Goal: Task Accomplishment & Management: Manage account settings

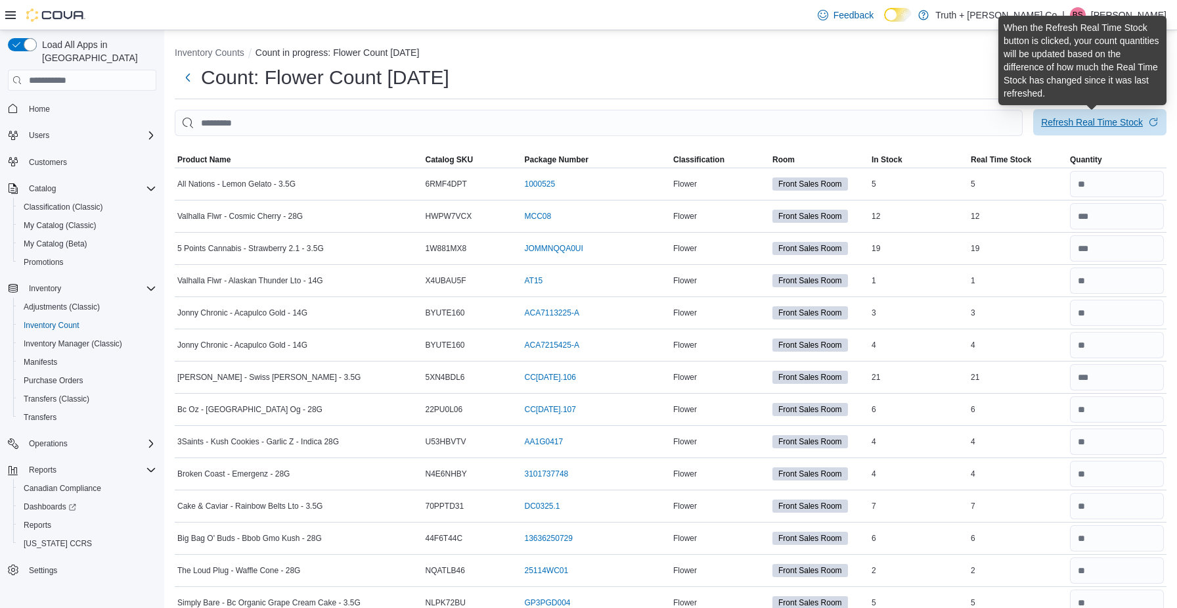
click at [1101, 121] on div "Refresh Real Time Stock" at bounding box center [1092, 122] width 102 height 13
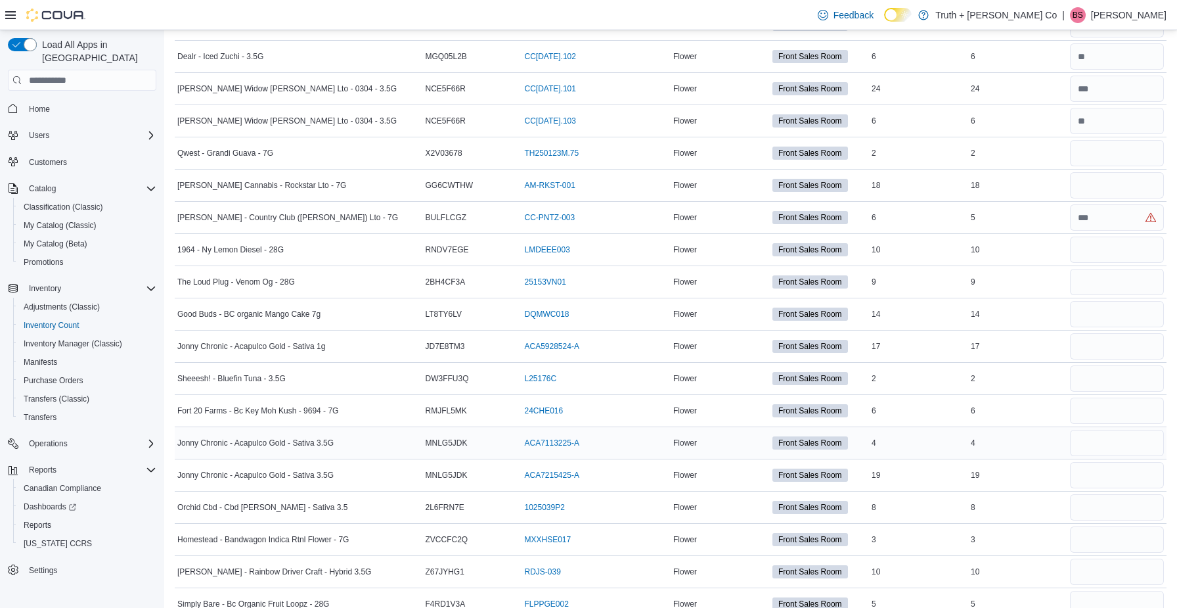
scroll to position [2219, 0]
click at [1106, 221] on input "number" at bounding box center [1117, 219] width 94 height 26
type input "*"
click at [1106, 312] on input "number" at bounding box center [1117, 315] width 94 height 26
click at [1100, 160] on input "number" at bounding box center [1117, 154] width 94 height 26
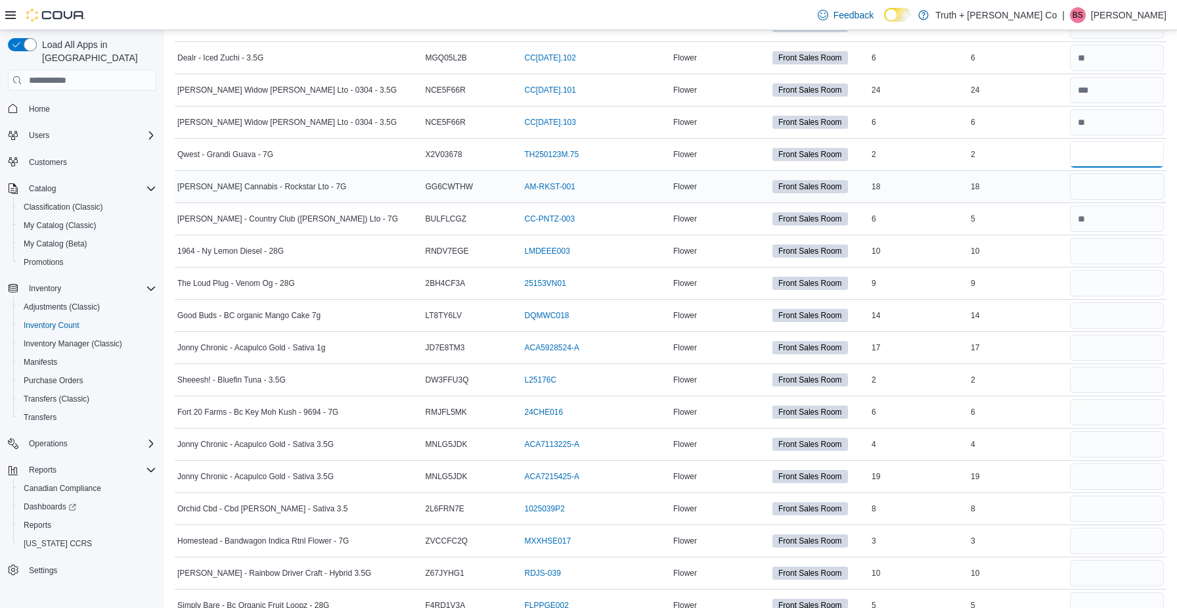
type input "*"
click at [1100, 198] on input "number" at bounding box center [1117, 186] width 94 height 26
type input "**"
click at [1102, 245] on input "number" at bounding box center [1117, 251] width 94 height 26
type input "**"
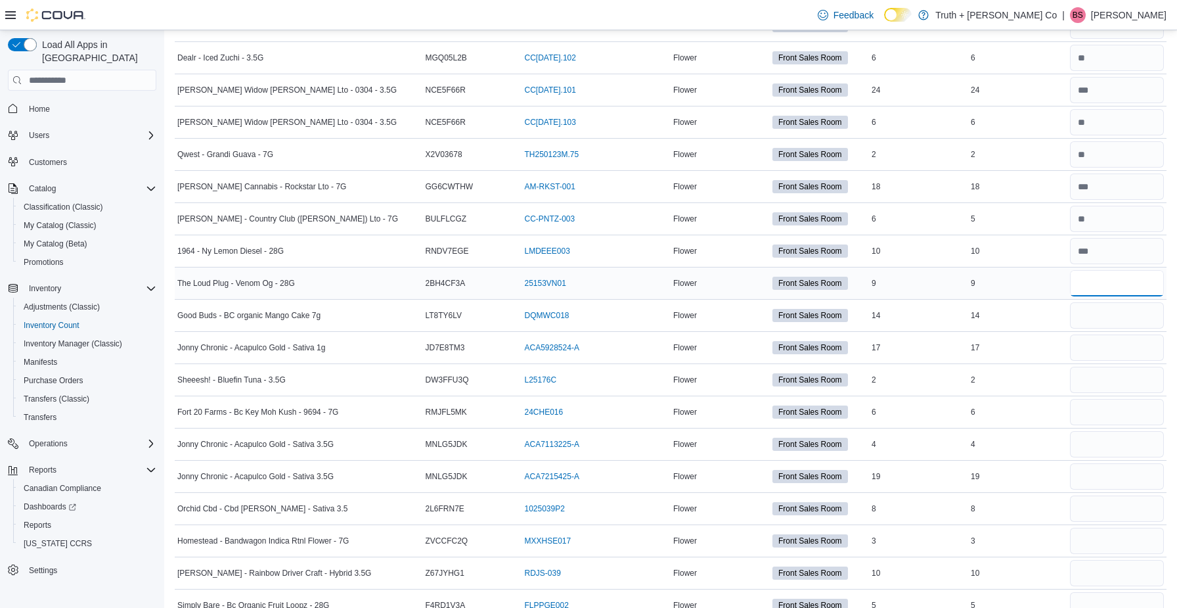
click at [1084, 294] on input "number" at bounding box center [1117, 283] width 94 height 26
type input "*"
click at [1085, 316] on input "number" at bounding box center [1117, 315] width 94 height 26
type input "**"
click at [1093, 350] on input "number" at bounding box center [1117, 347] width 94 height 26
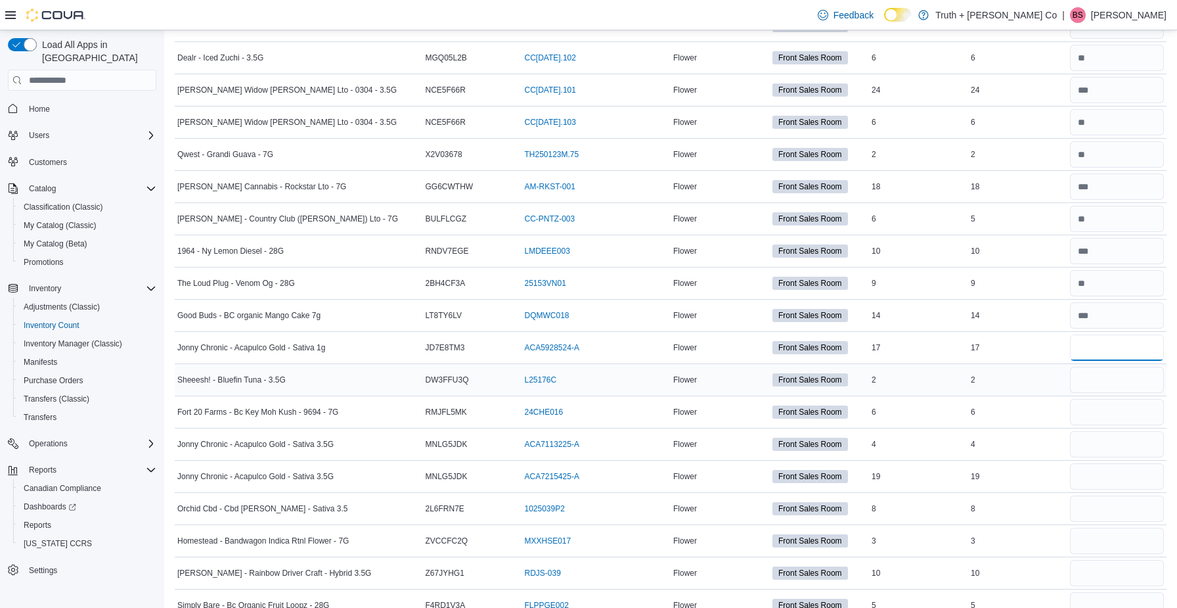
type input "**"
click at [1091, 380] on input "number" at bounding box center [1117, 380] width 94 height 26
type input "*"
click at [1091, 422] on input "number" at bounding box center [1117, 412] width 94 height 26
type input "*"
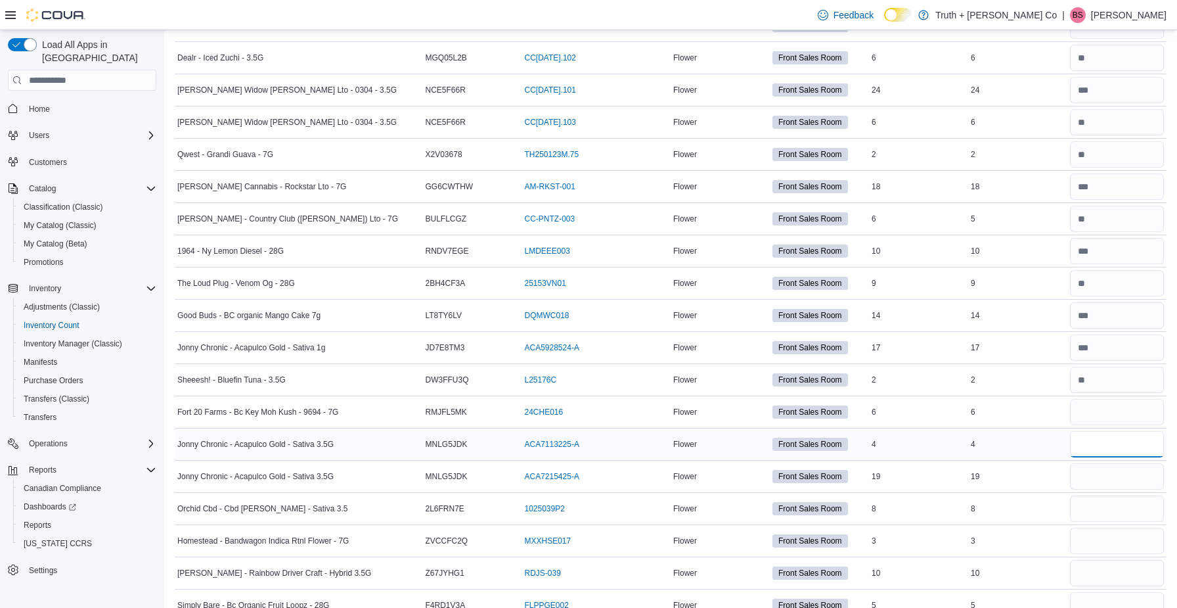
click at [1092, 448] on input "number" at bounding box center [1117, 444] width 94 height 26
type input "*"
click at [1096, 478] on input "number" at bounding box center [1117, 476] width 94 height 26
type input "**"
click at [1098, 507] on input "number" at bounding box center [1117, 508] width 94 height 26
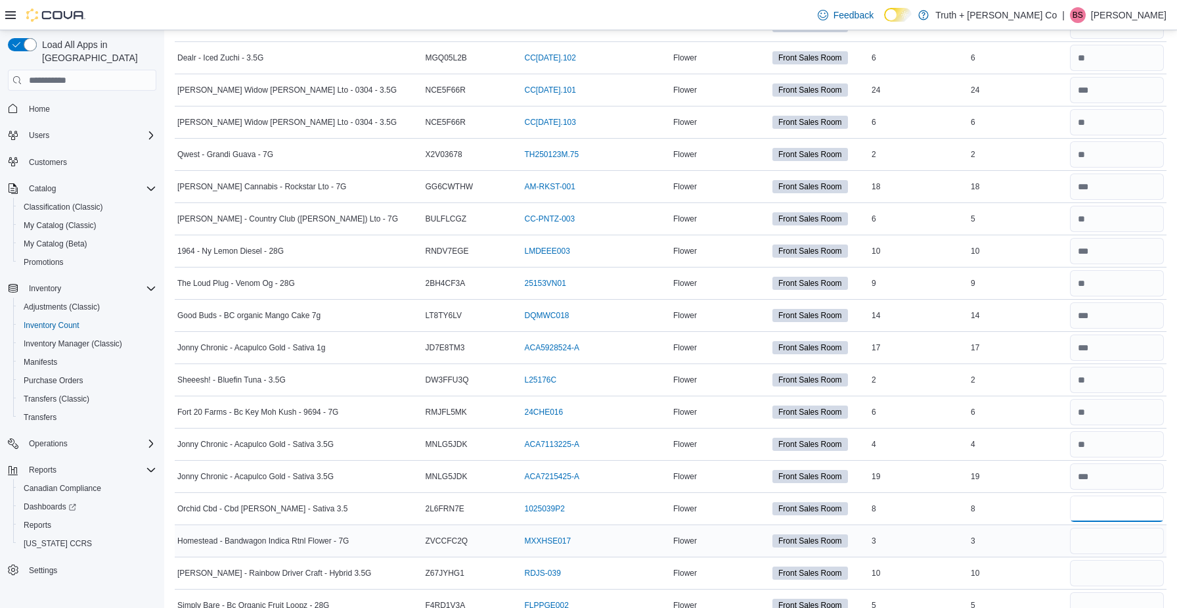
type input "*"
click at [1097, 545] on input "number" at bounding box center [1117, 541] width 94 height 26
type input "*"
click at [1098, 578] on input "number" at bounding box center [1117, 573] width 94 height 26
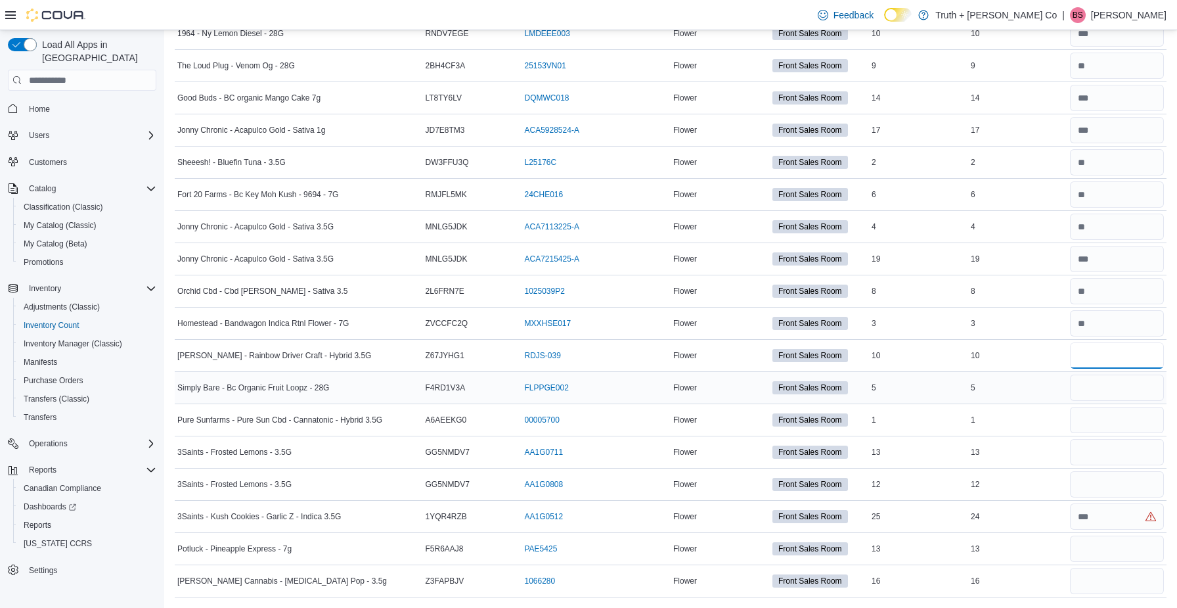
scroll to position [2436, 0]
type input "**"
click at [1098, 391] on input "number" at bounding box center [1117, 387] width 94 height 26
type input "*"
click at [1096, 420] on input "number" at bounding box center [1117, 420] width 94 height 26
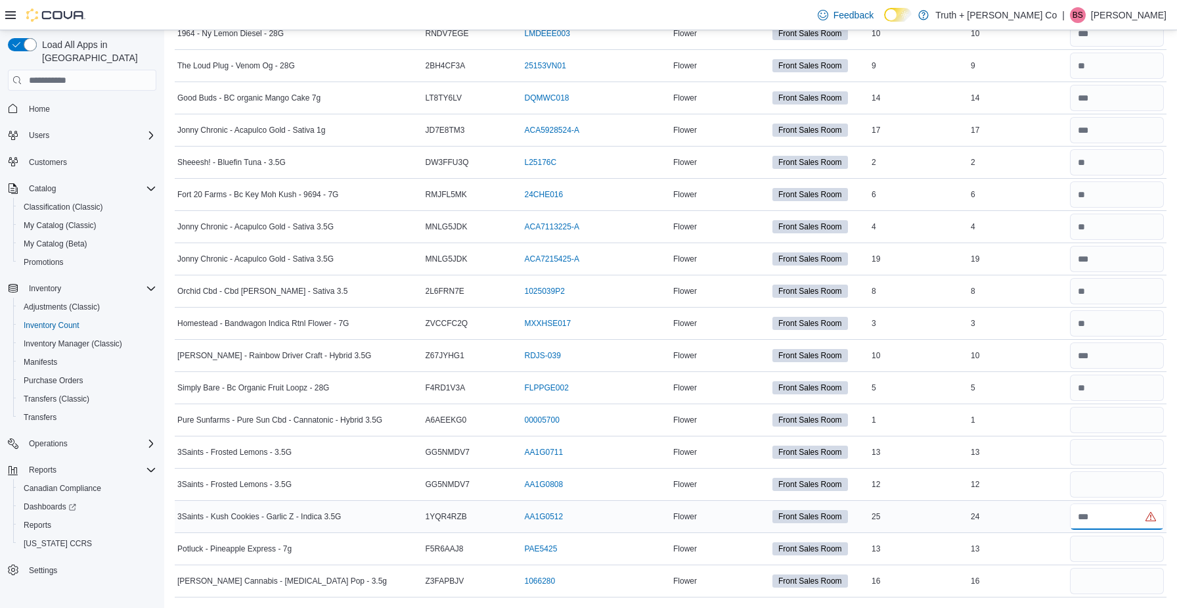
click at [1095, 517] on input "number" at bounding box center [1117, 516] width 94 height 26
type input "**"
click at [1098, 451] on input "number" at bounding box center [1117, 452] width 94 height 26
click at [1095, 419] on input "number" at bounding box center [1117, 420] width 94 height 26
type input "*"
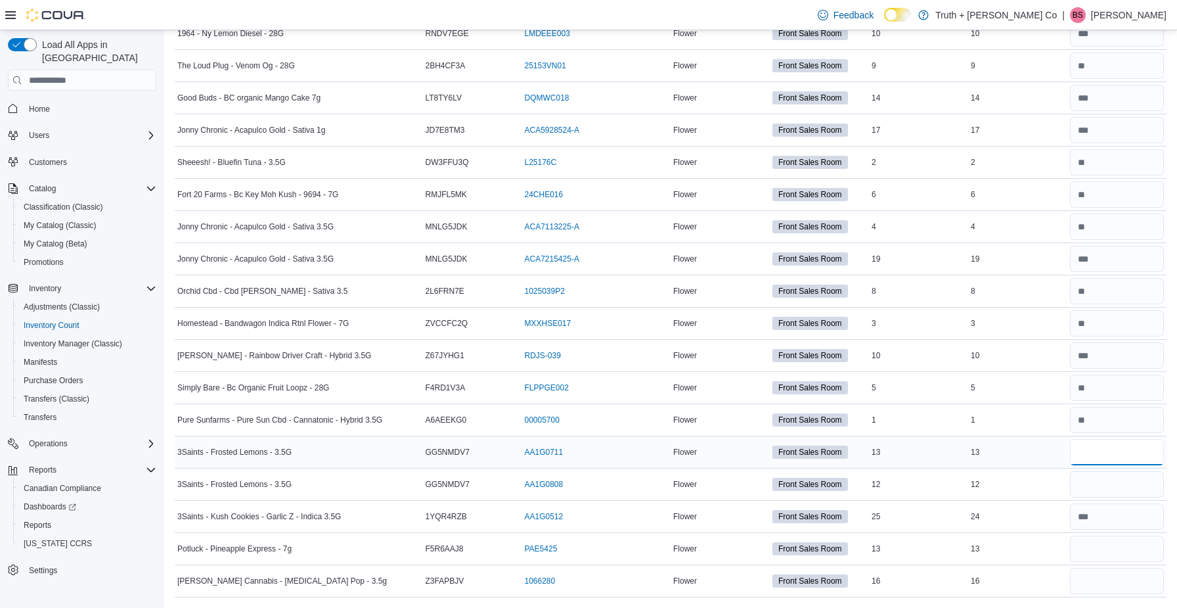
click at [1094, 451] on input "number" at bounding box center [1117, 452] width 94 height 26
type input "**"
click at [1089, 484] on input "number" at bounding box center [1117, 484] width 94 height 26
type input "**"
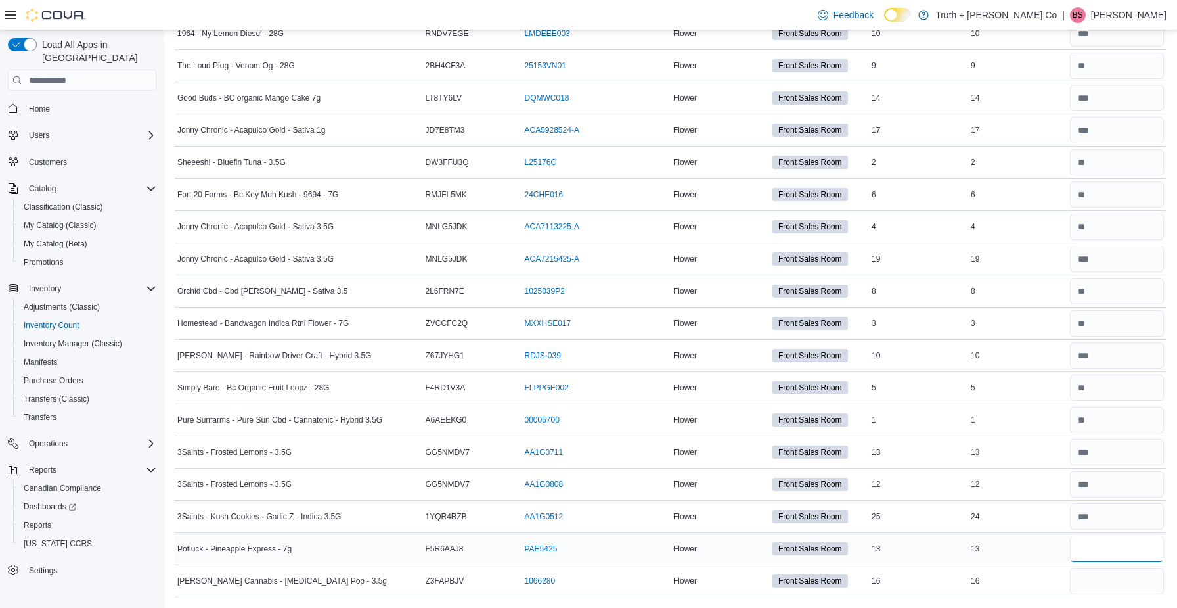
click at [1093, 554] on input "number" at bounding box center [1117, 548] width 94 height 26
type input "**"
click at [1089, 579] on input "number" at bounding box center [1117, 581] width 94 height 26
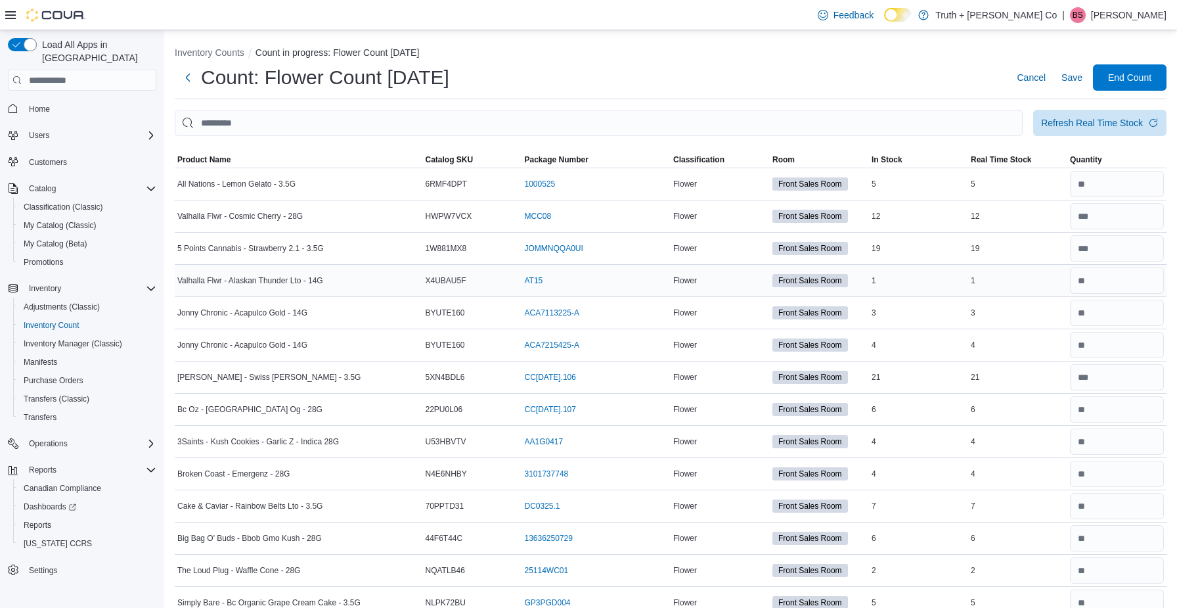
scroll to position [0, 0]
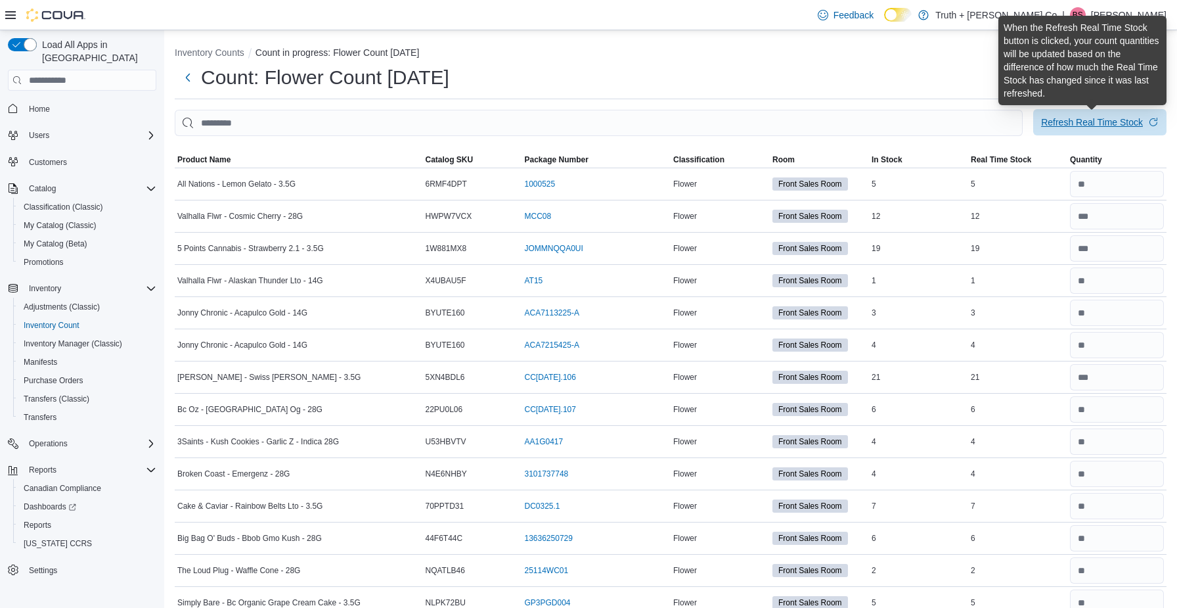
click at [1095, 126] on div "Refresh Real Time Stock" at bounding box center [1092, 122] width 102 height 13
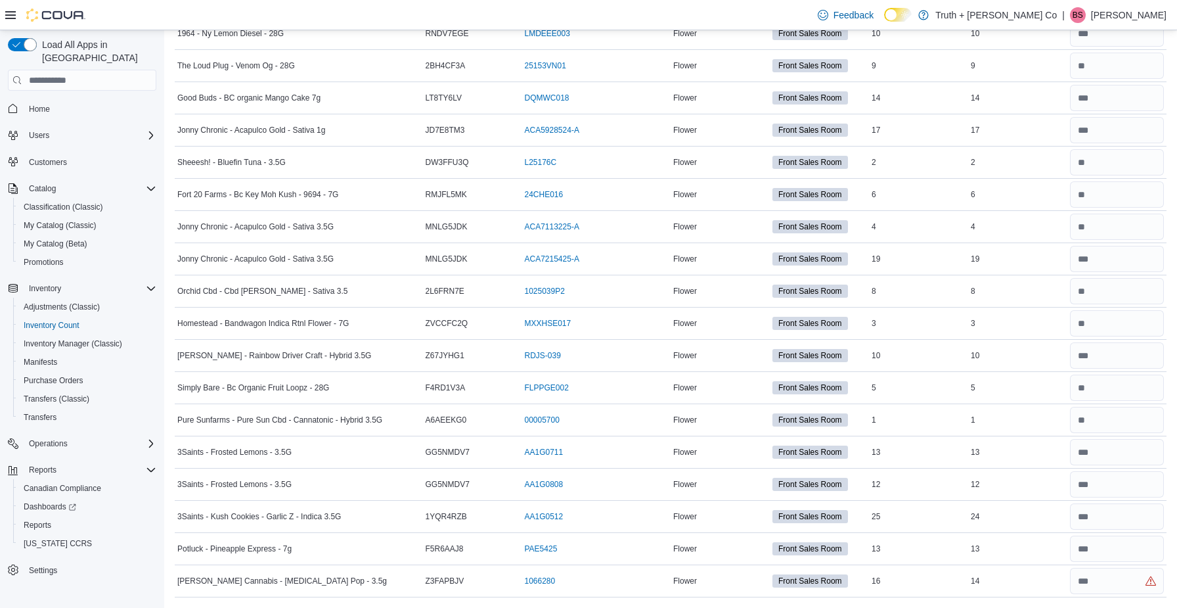
scroll to position [2436, 0]
click at [1093, 582] on input "number" at bounding box center [1117, 581] width 94 height 26
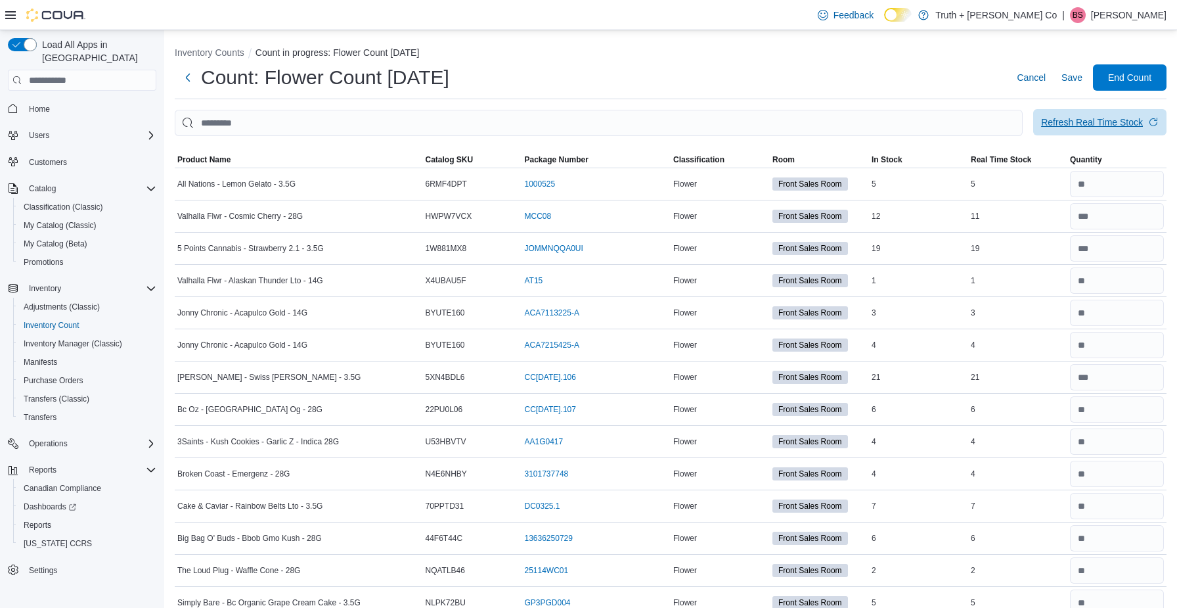
scroll to position [0, 0]
type input "**"
click at [1072, 79] on span "Save" at bounding box center [1072, 77] width 21 height 13
click at [1131, 76] on span "End Count" at bounding box center [1129, 76] width 43 height 13
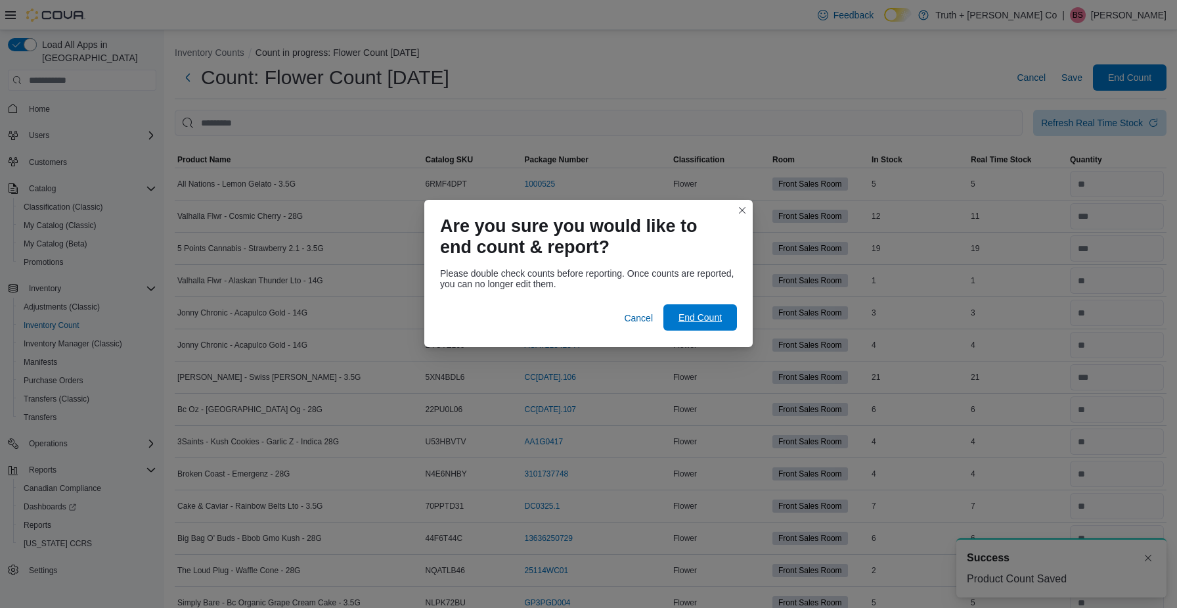
click at [712, 322] on span "End Count" at bounding box center [700, 317] width 43 height 13
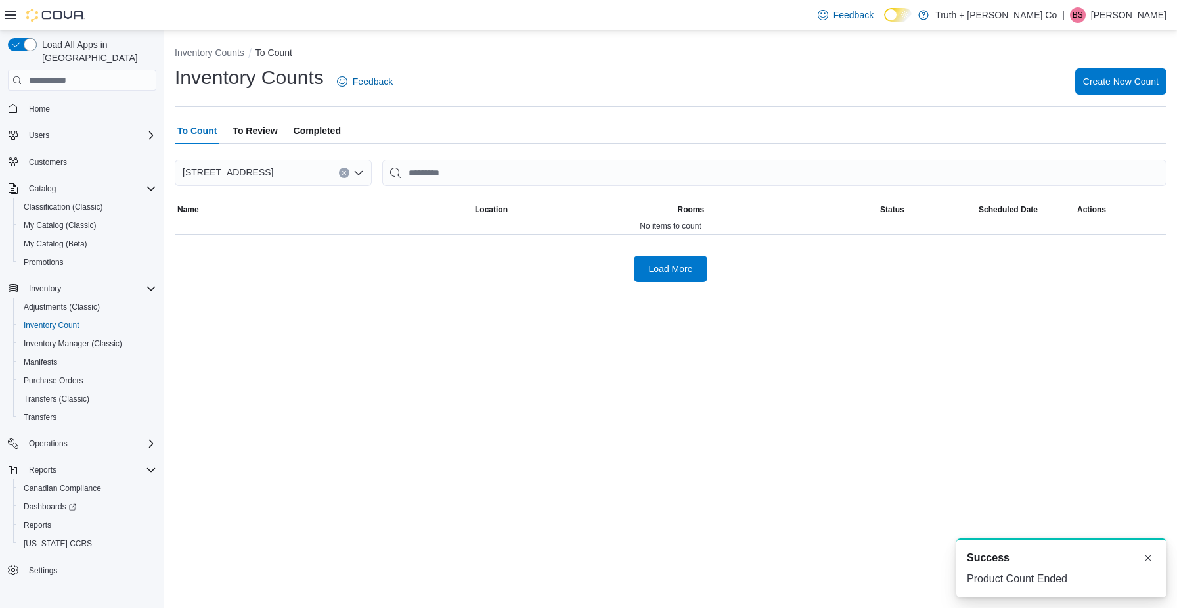
click at [709, 311] on div "Inventory Counts To Count Inventory Counts Feedback Create New Count To Count T…" at bounding box center [670, 318] width 1013 height 577
click at [266, 127] on span "To Review" at bounding box center [255, 131] width 45 height 26
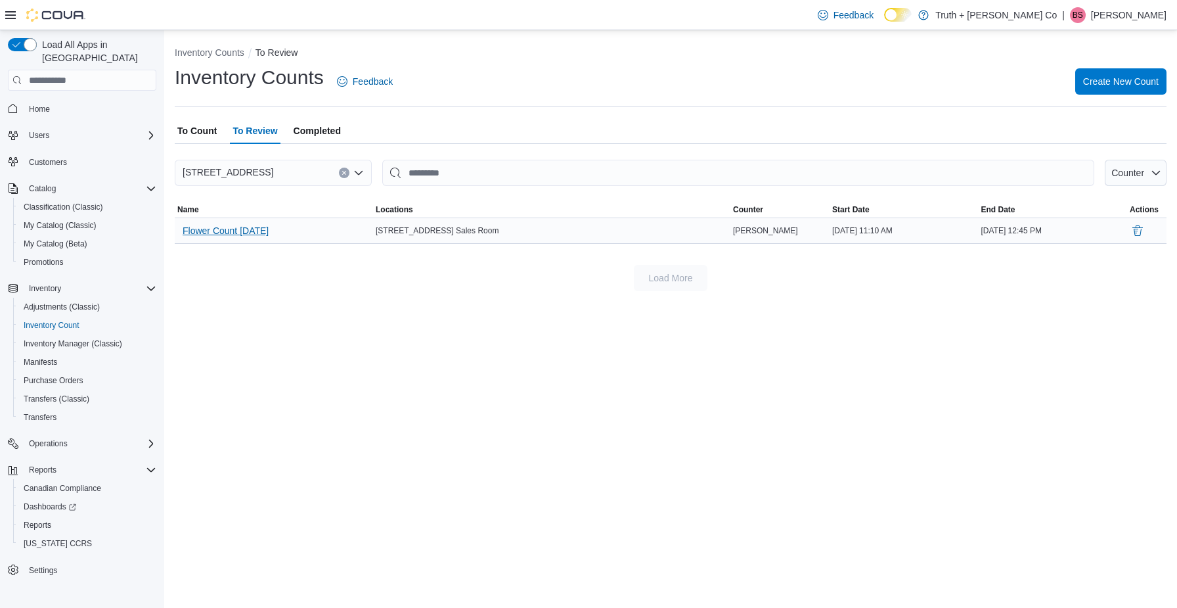
click at [250, 232] on span "Flower Count [DATE]" at bounding box center [226, 230] width 86 height 13
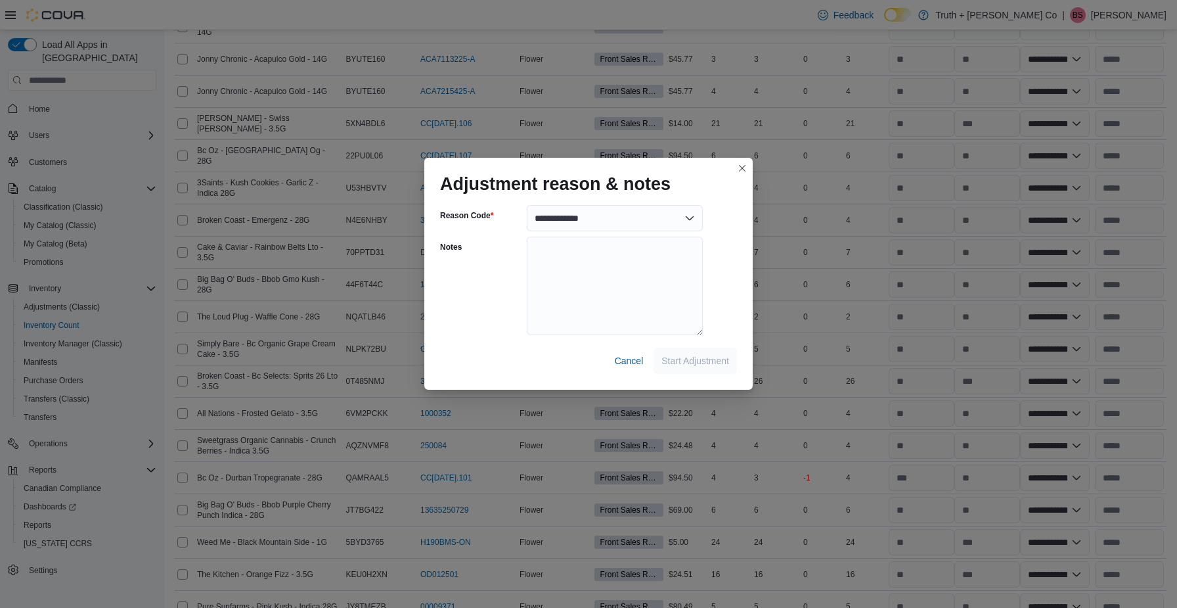
scroll to position [404, 0]
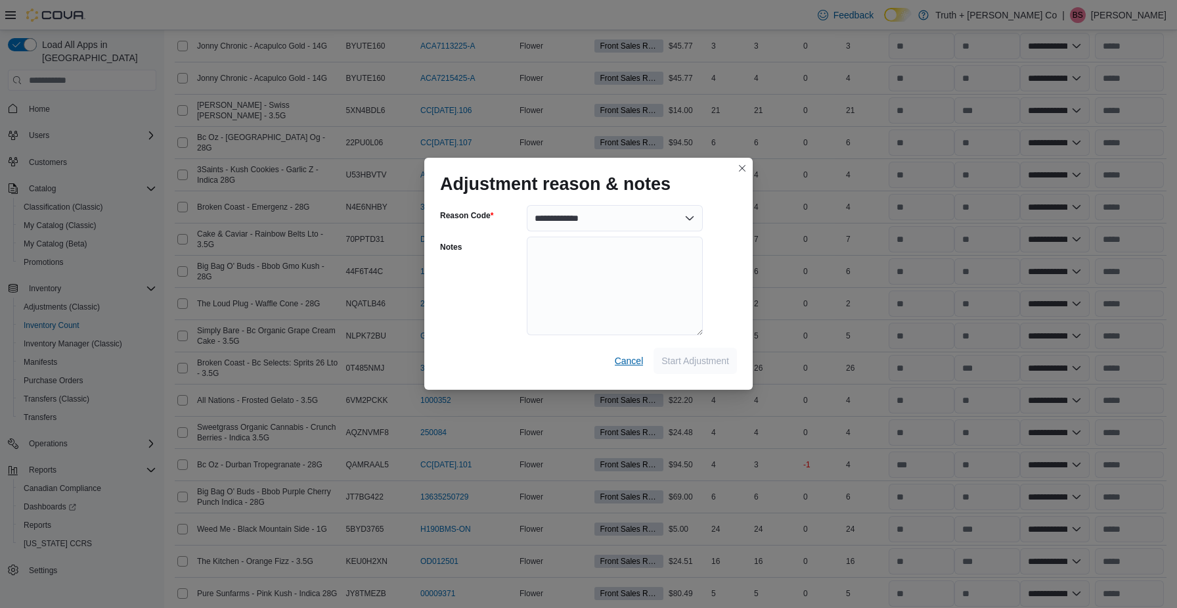
click at [631, 361] on span "Cancel" at bounding box center [629, 360] width 29 height 13
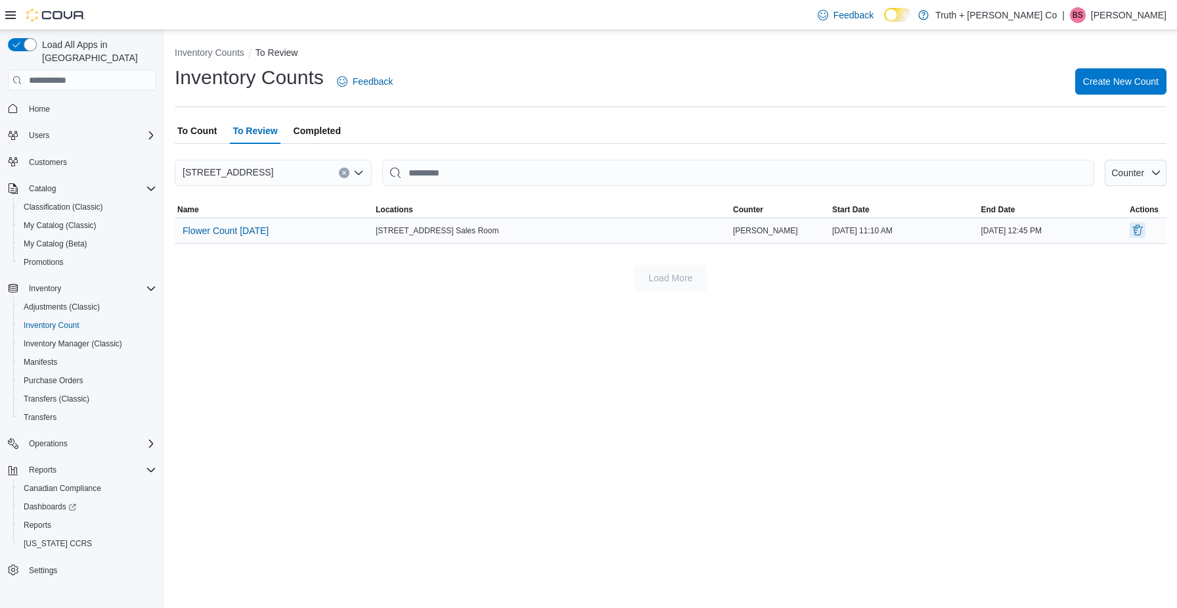
click at [1137, 231] on button "Delete" at bounding box center [1138, 230] width 16 height 16
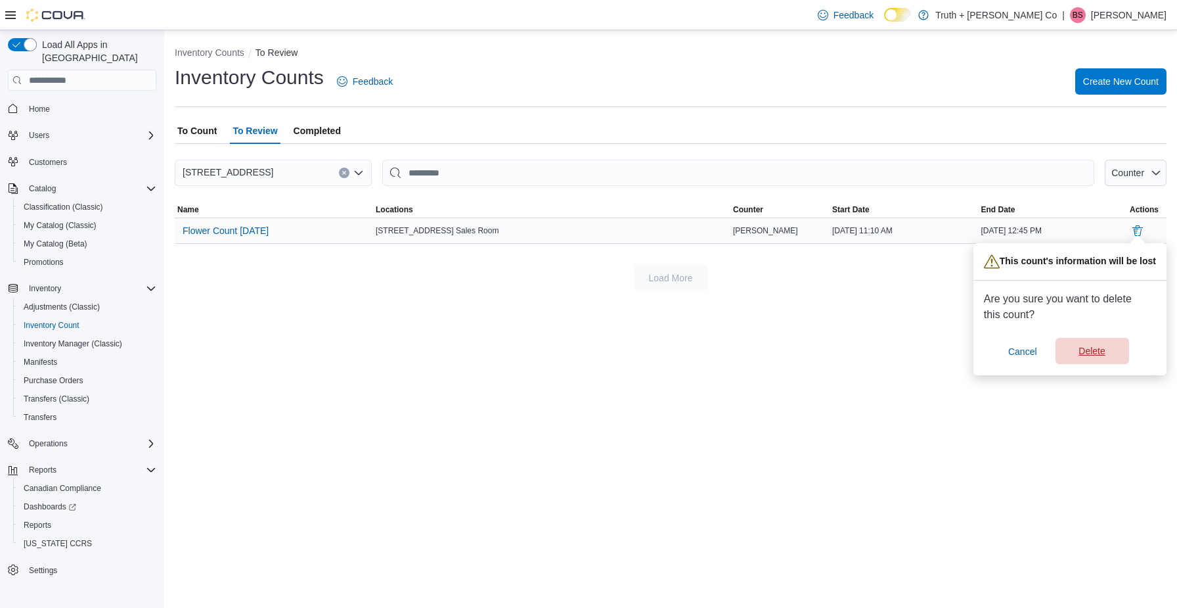
click at [1091, 351] on span "Delete" at bounding box center [1092, 350] width 26 height 13
